Goal: Task Accomplishment & Management: Use online tool/utility

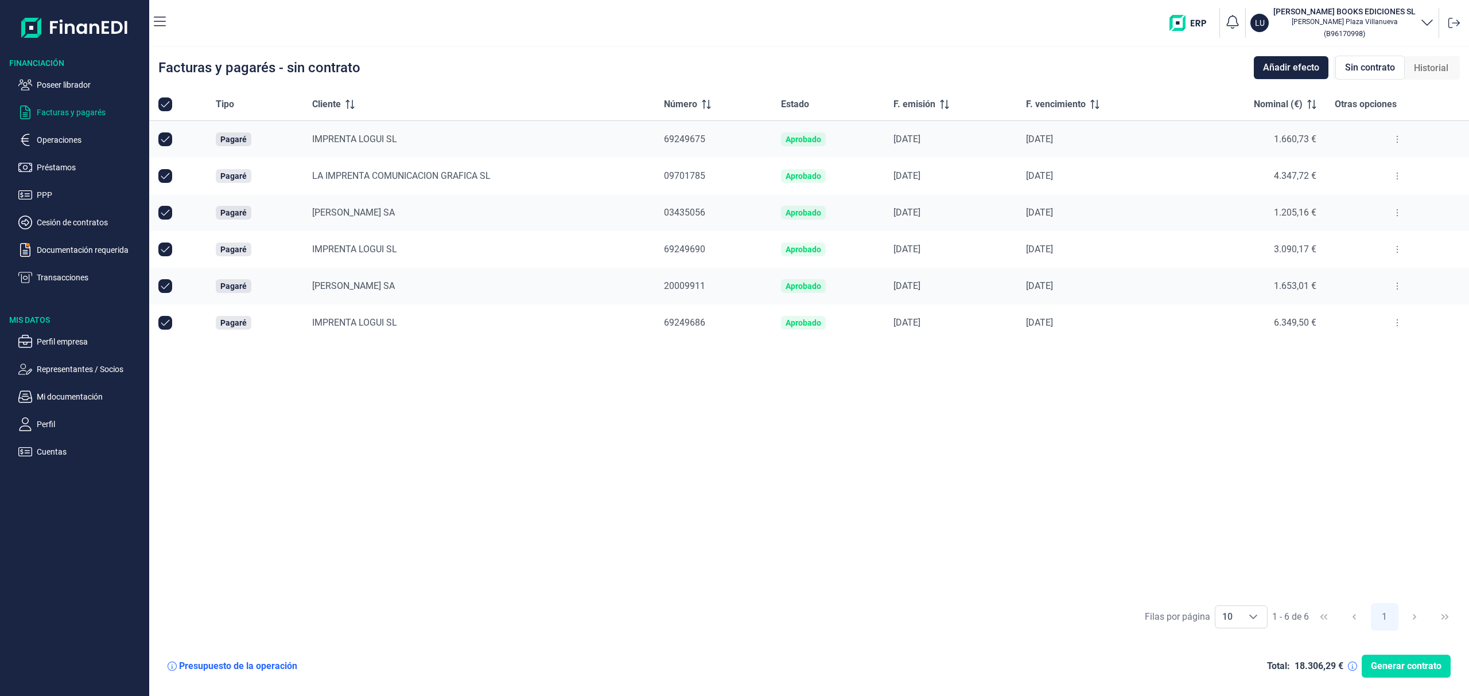
click at [90, 77] on ul "Poseer librador Facturas y pagarés Operaciones Préstamos PPP Cesión de contrato…" at bounding box center [74, 177] width 149 height 216
click at [87, 93] on ul "Poseer librador Facturas y pagarés Operaciones Préstamos PPP Cesión de contrato…" at bounding box center [74, 177] width 149 height 216
click at [90, 81] on p "Poseer librador" at bounding box center [91, 85] width 108 height 14
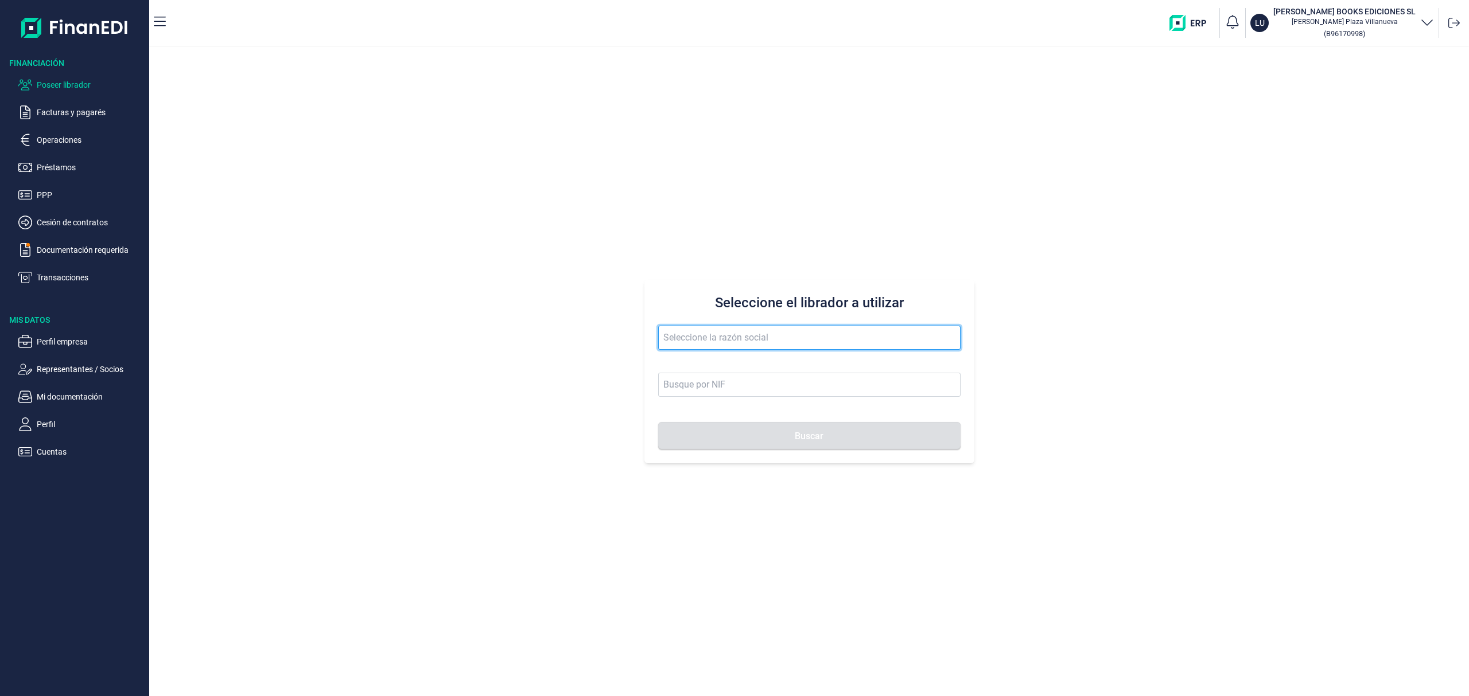
click at [682, 337] on input "text" at bounding box center [809, 338] width 302 height 24
drag, startPoint x: 646, startPoint y: 343, endPoint x: 359, endPoint y: 248, distance: 302.6
click at [416, 291] on div "Seleccione el librador a utilizar keystone Buscar" at bounding box center [808, 371] width 1319 height 649
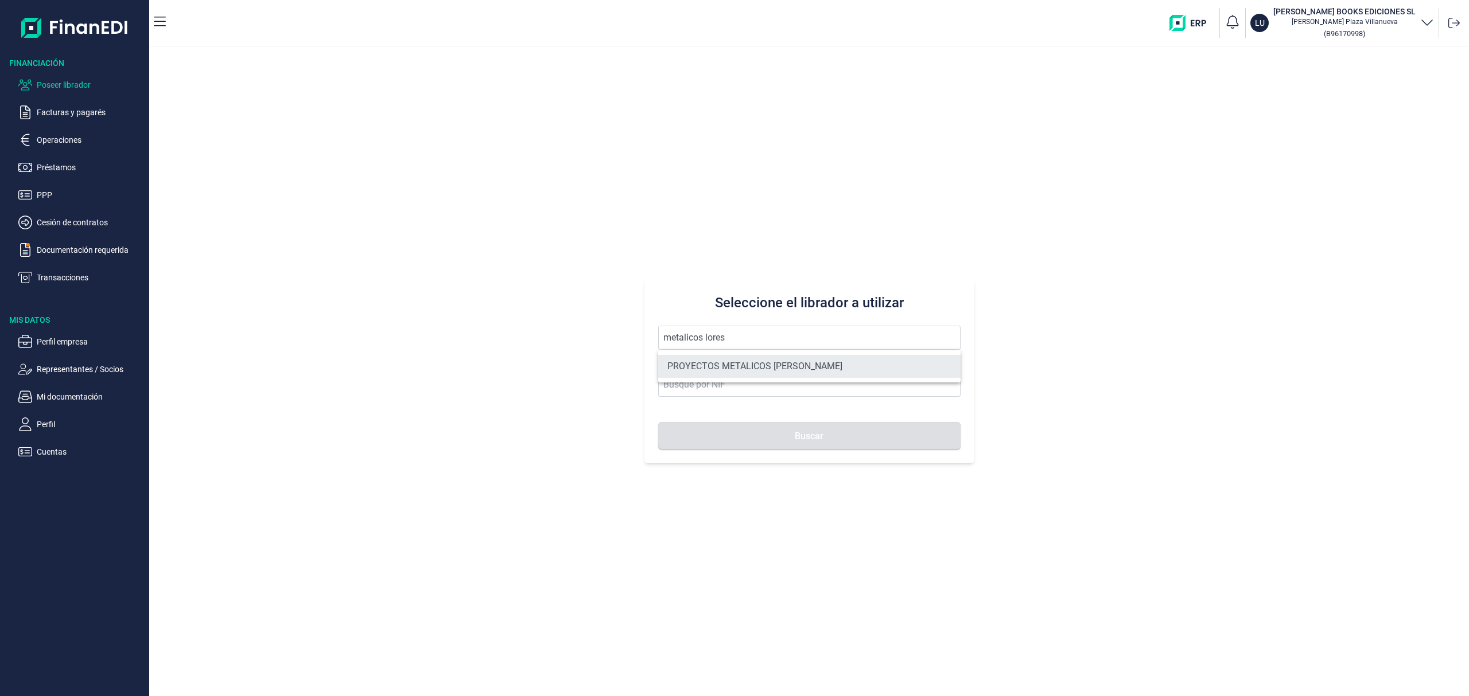
click at [781, 360] on li "PROYECTOS METALICOS [PERSON_NAME]" at bounding box center [809, 366] width 302 height 23
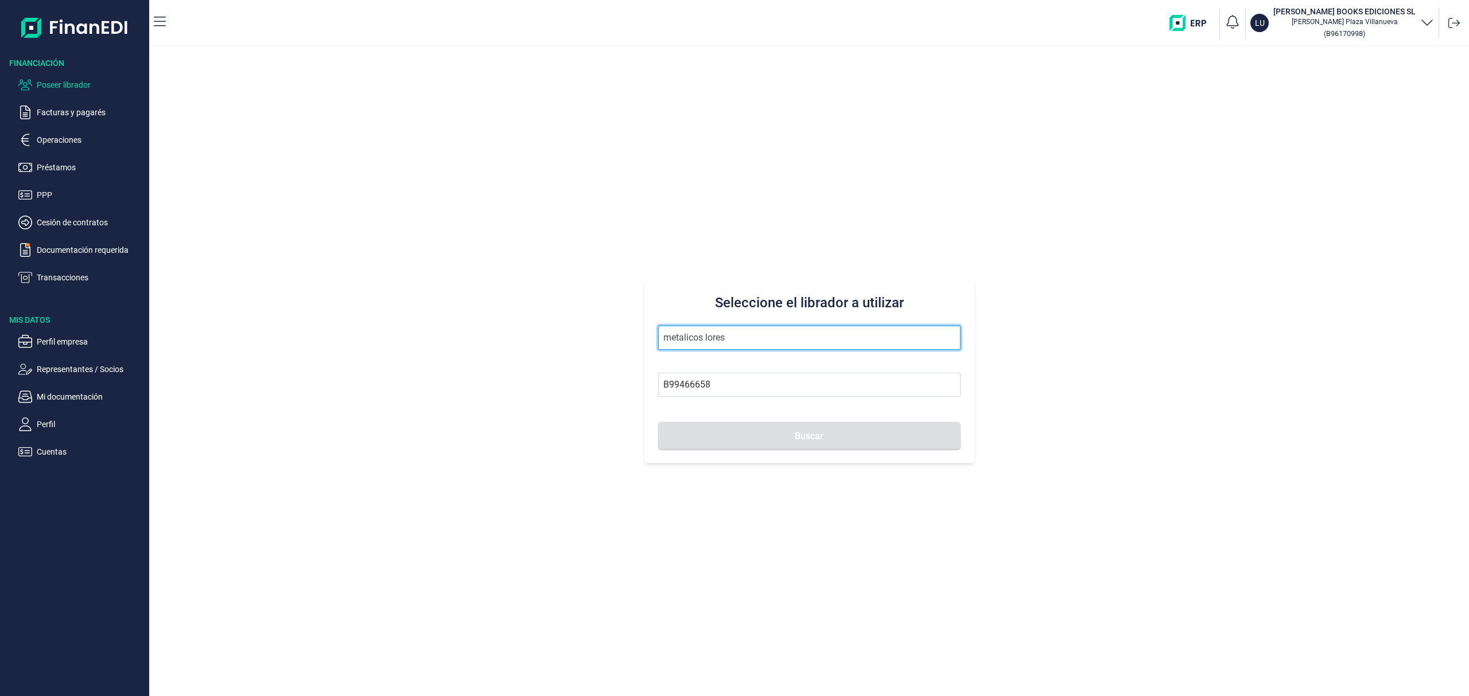
type input "PROYECTOS METALICOS [PERSON_NAME]"
type input "B99466658"
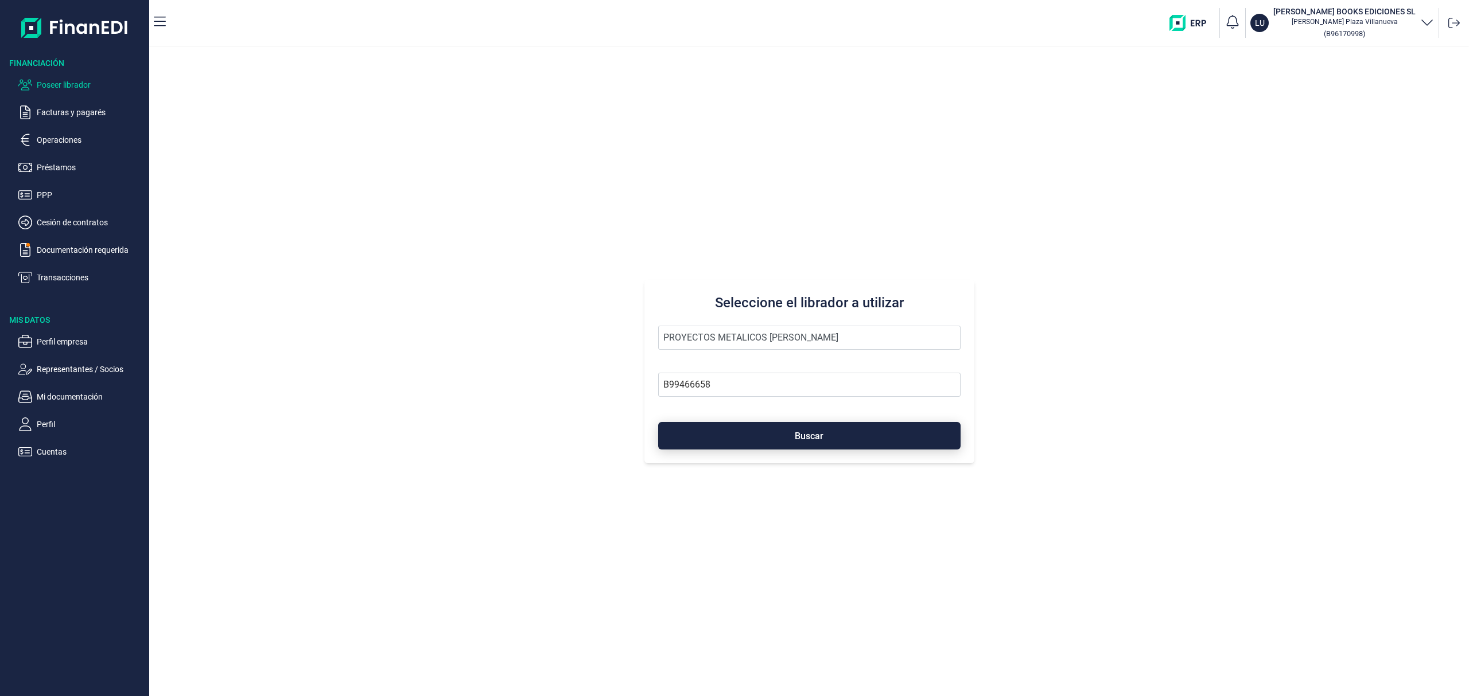
click at [778, 430] on button "Buscar" at bounding box center [809, 436] width 302 height 28
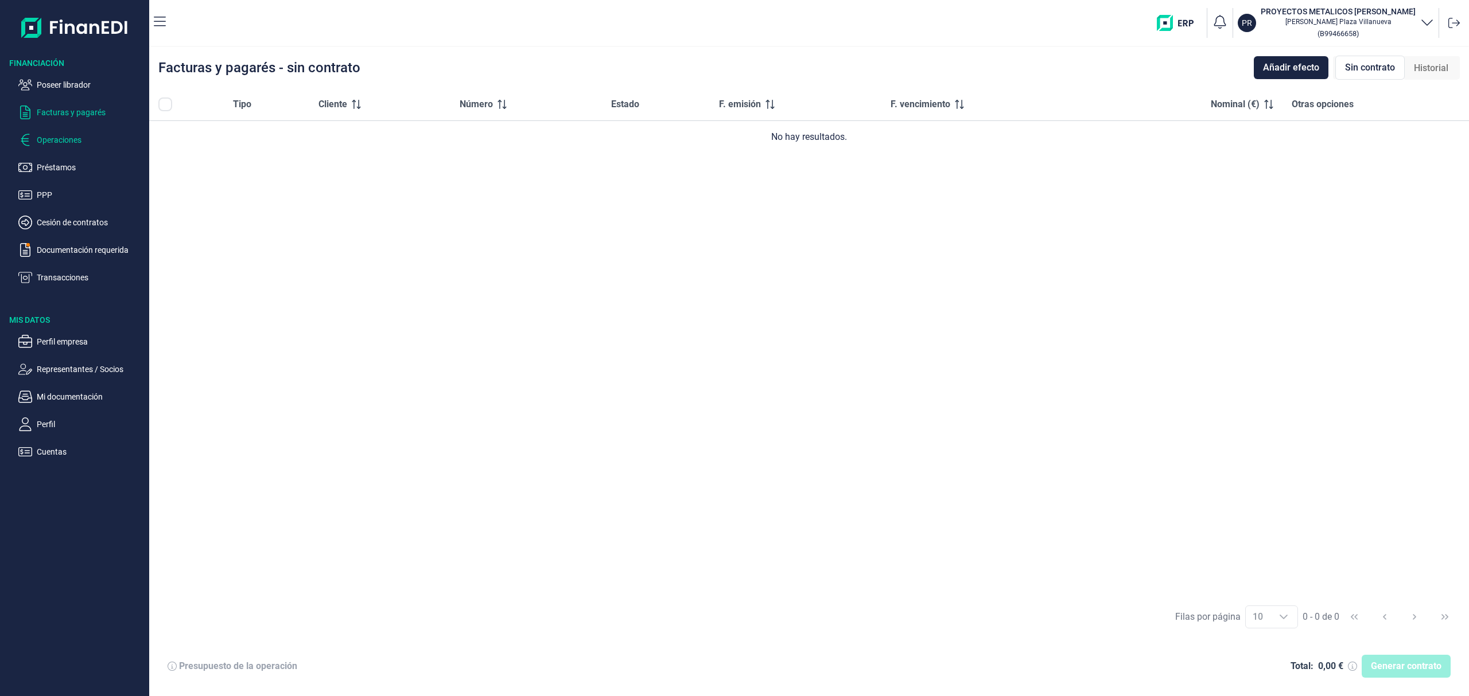
click at [71, 135] on p "Operaciones" at bounding box center [91, 140] width 108 height 14
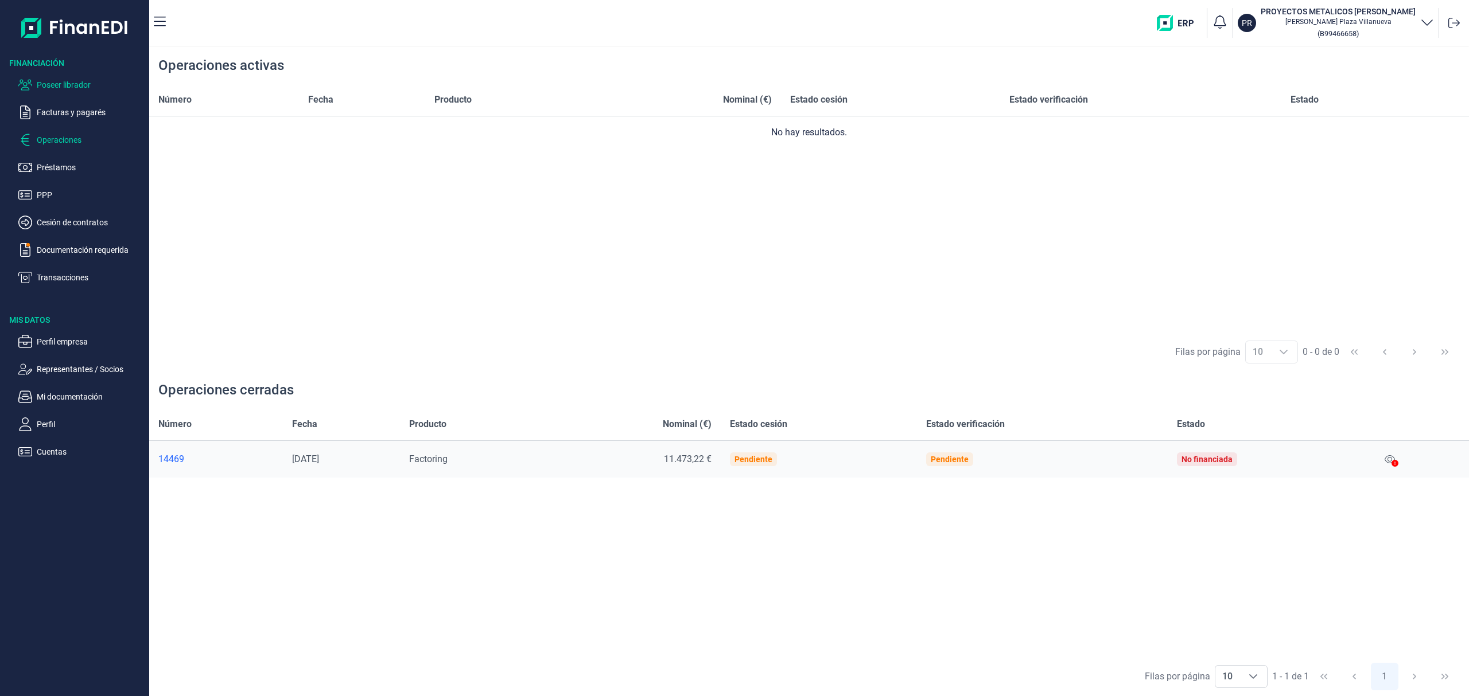
click at [85, 86] on p "Poseer librador" at bounding box center [91, 85] width 108 height 14
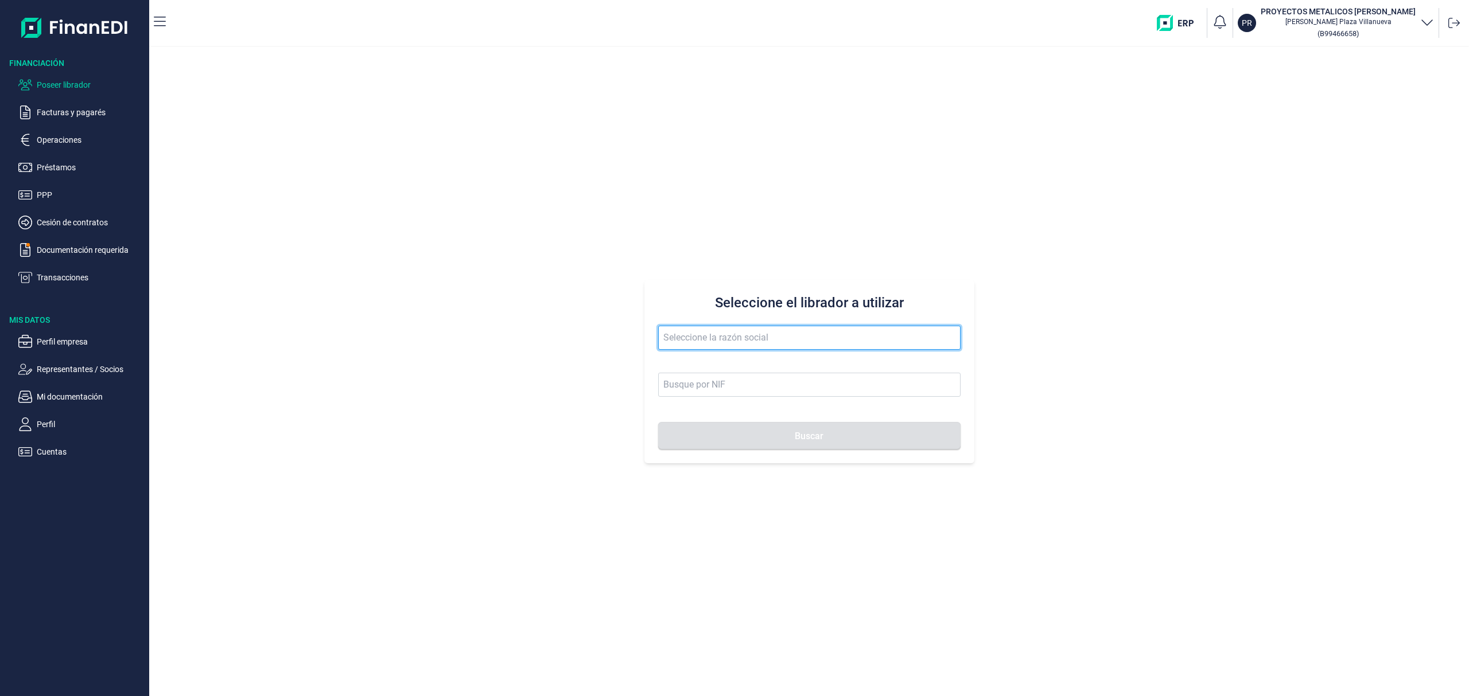
drag, startPoint x: 712, startPoint y: 342, endPoint x: 707, endPoint y: 337, distance: 7.3
click at [707, 338] on input "text" at bounding box center [809, 338] width 302 height 24
drag, startPoint x: 714, startPoint y: 338, endPoint x: 458, endPoint y: 295, distance: 260.1
click at [458, 295] on div "Seleccione el librador a utilizar salar diaz Buscar" at bounding box center [808, 371] width 1319 height 649
type input "steelair"
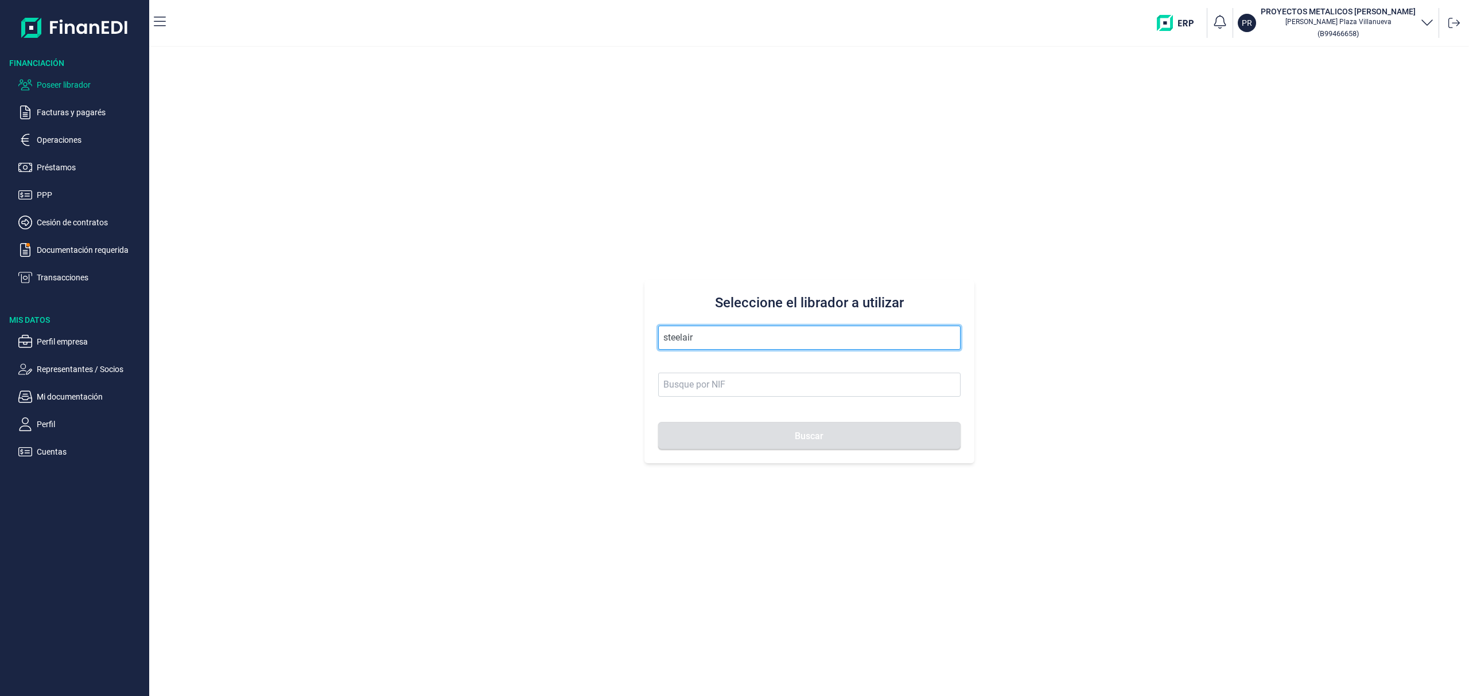
drag, startPoint x: 700, startPoint y: 342, endPoint x: 273, endPoint y: 306, distance: 428.4
click at [399, 327] on div "Seleccione el librador a utilizar steelair Buscar" at bounding box center [808, 371] width 1319 height 649
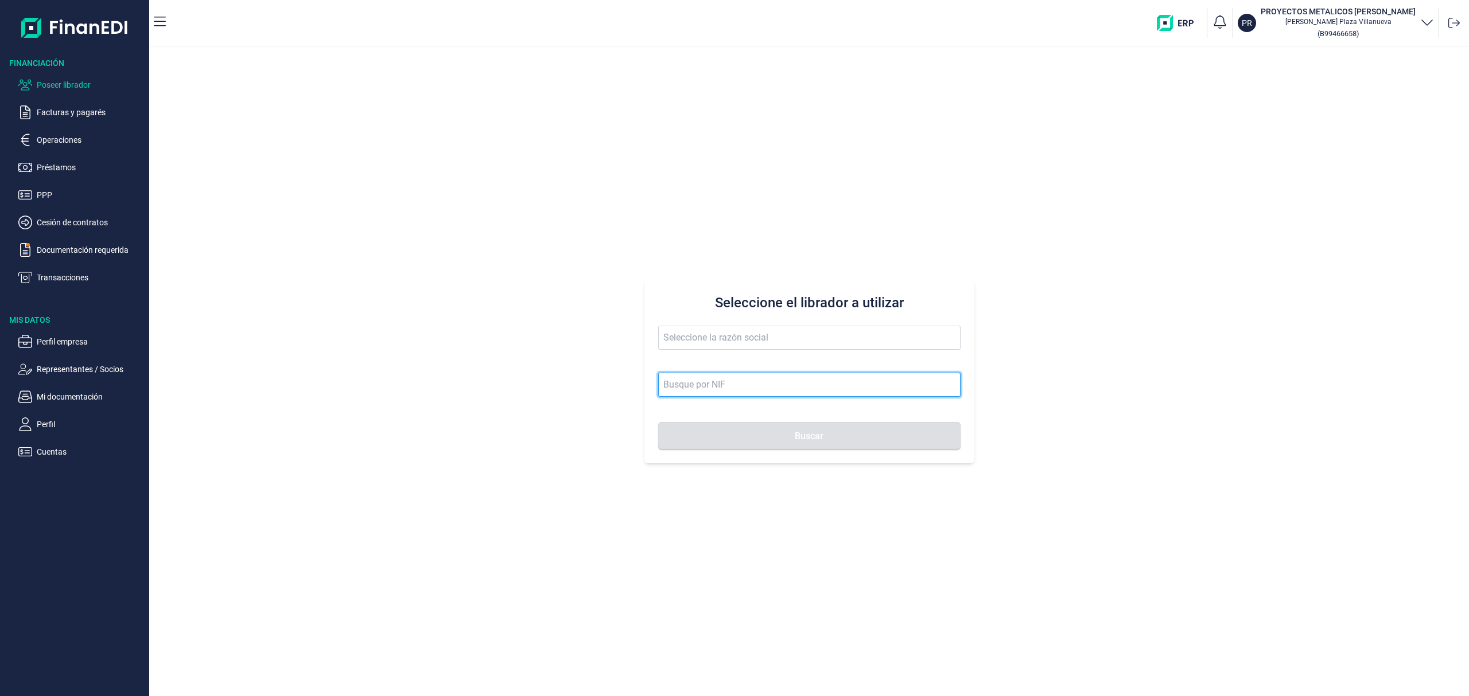
click at [699, 383] on input at bounding box center [809, 385] width 302 height 24
type input "b75851345"
click at [658, 422] on button "Buscar" at bounding box center [809, 436] width 302 height 28
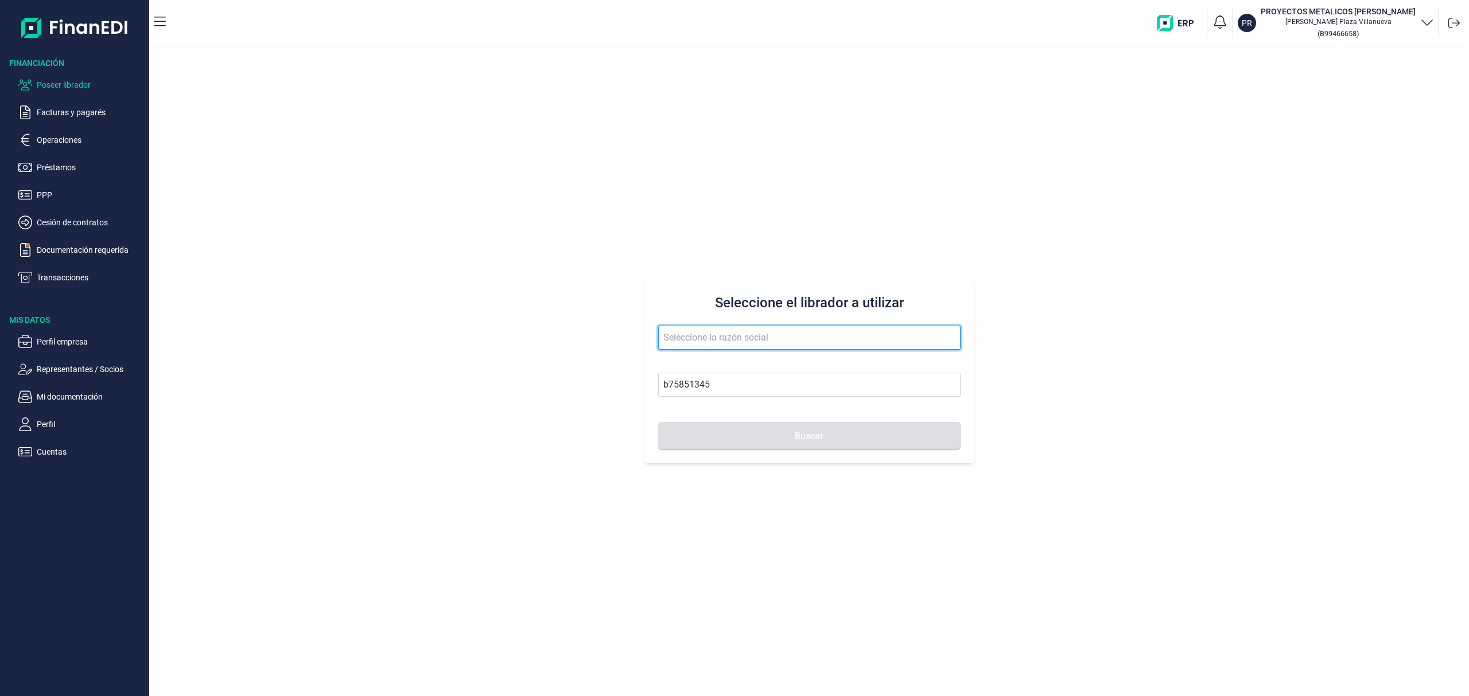
click at [733, 333] on input "text" at bounding box center [809, 338] width 302 height 24
type input "WOOD WIDE PAL SL"
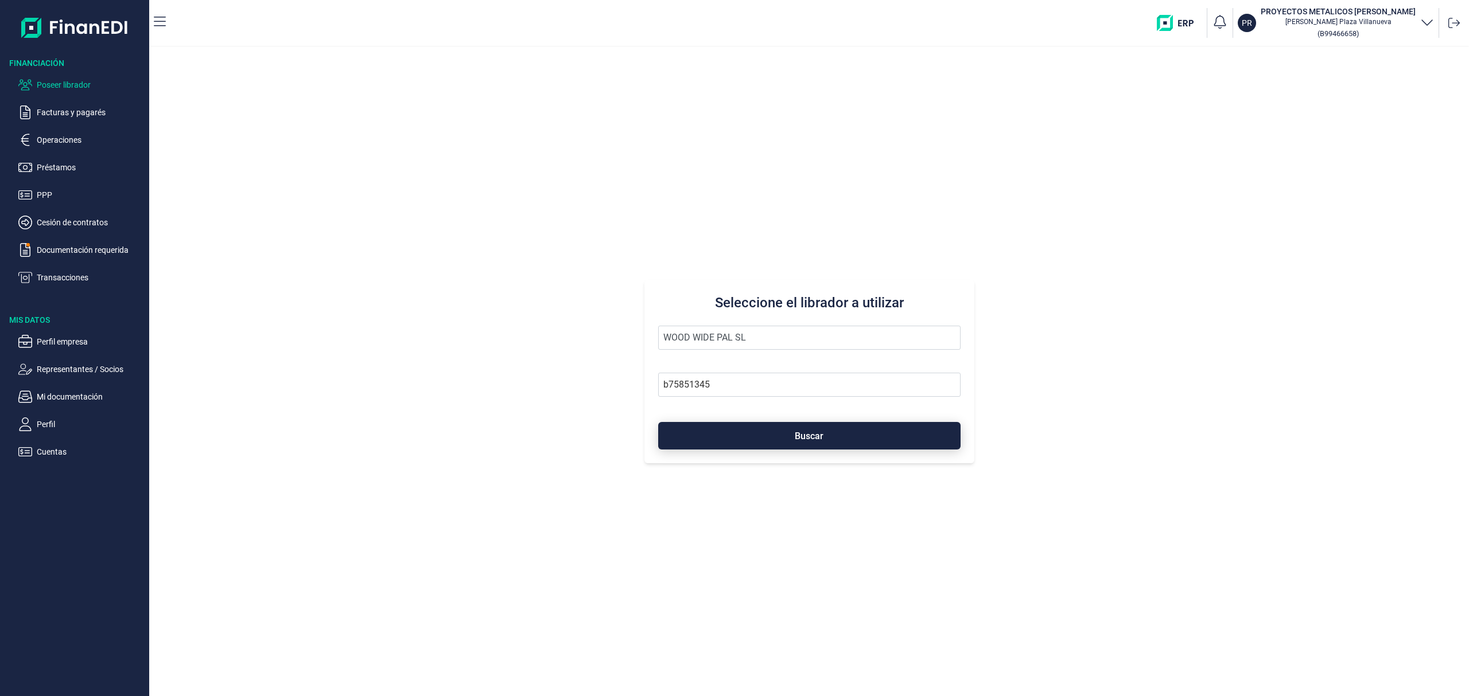
click at [795, 436] on span "Buscar" at bounding box center [809, 436] width 29 height 9
